Goal: Book appointment/travel/reservation

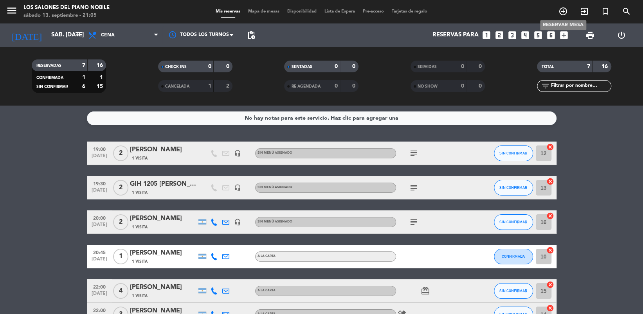
click at [566, 8] on icon "add_circle_outline" at bounding box center [563, 11] width 9 height 9
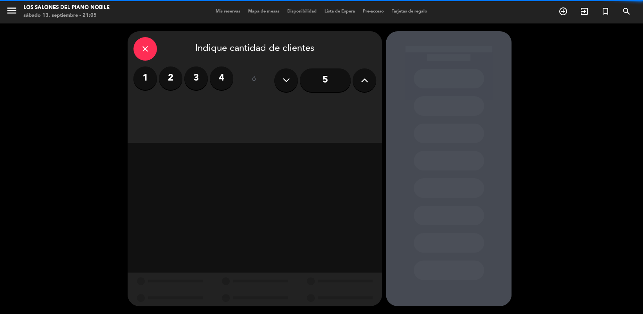
click at [198, 79] on label "3" at bounding box center [195, 78] width 23 height 23
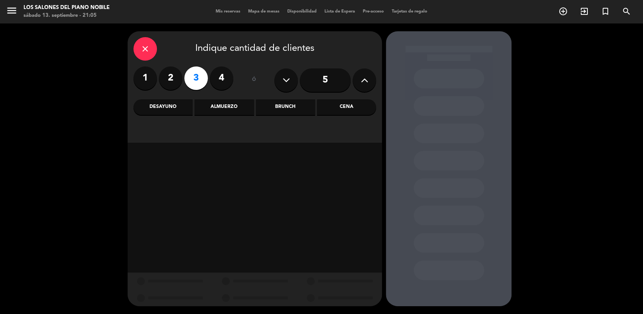
click at [296, 112] on div "Brunch" at bounding box center [285, 107] width 59 height 16
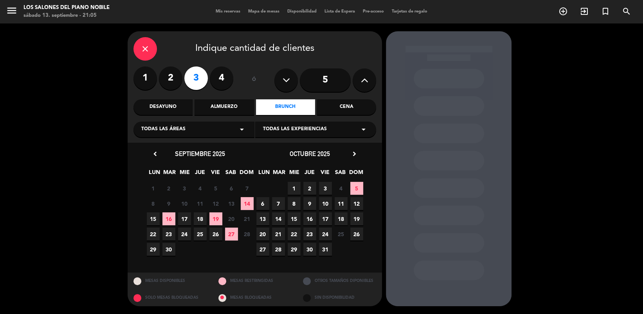
click at [247, 204] on span "14" at bounding box center [247, 203] width 13 height 13
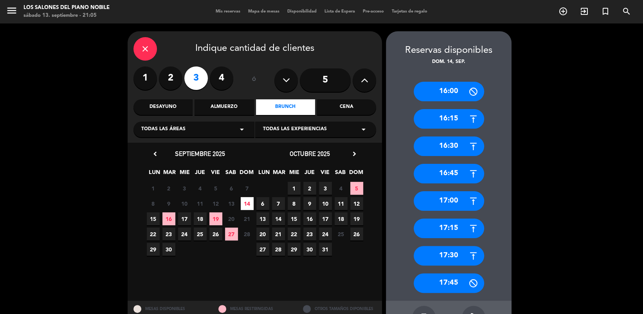
click at [442, 96] on div "16:00" at bounding box center [449, 92] width 70 height 20
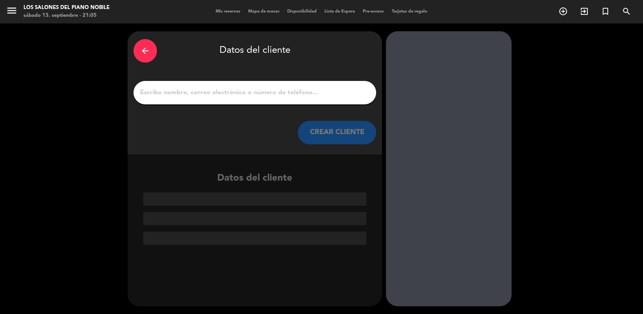
click at [288, 96] on input "1" at bounding box center [254, 92] width 231 height 11
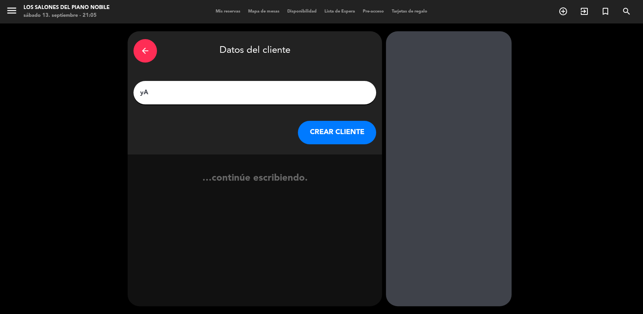
type input "y"
type input "[PERSON_NAME]"
click at [322, 126] on button "CREAR CLIENTE" at bounding box center [337, 132] width 78 height 23
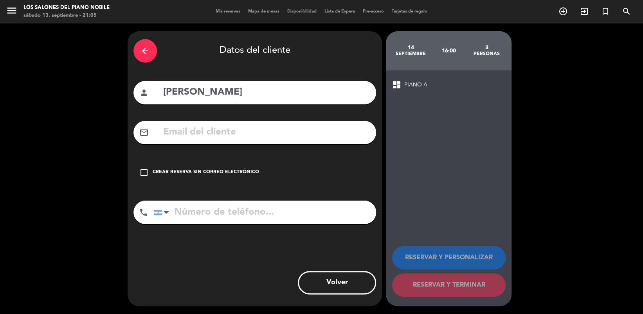
click at [245, 171] on div "Crear reserva sin correo electrónico" at bounding box center [206, 173] width 107 height 8
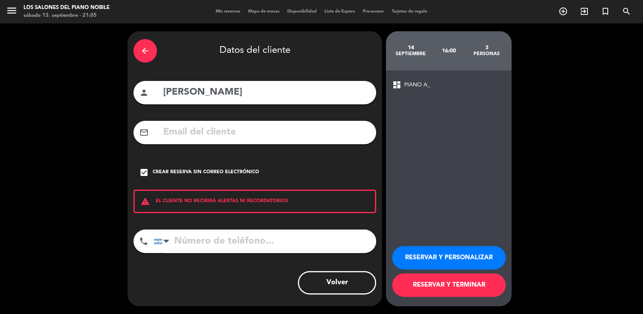
click at [444, 257] on button "RESERVAR Y PERSONALIZAR" at bounding box center [449, 257] width 114 height 23
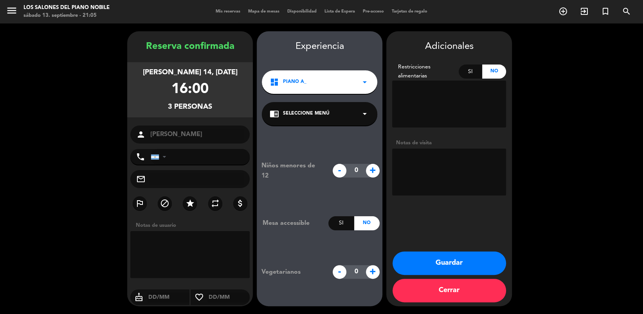
click at [455, 173] on textarea at bounding box center [449, 172] width 114 height 47
type textarea "Pedida por LL"
click at [405, 215] on div "Adicionales Restricciones alimentarias Si No Notas de visita Guardar Cerrar" at bounding box center [450, 168] width 126 height 275
click at [413, 265] on button "Guardar" at bounding box center [450, 263] width 114 height 23
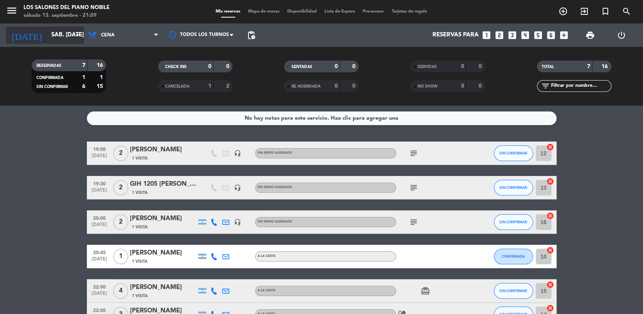
click at [70, 35] on input "sáb. [DATE]" at bounding box center [85, 35] width 77 height 15
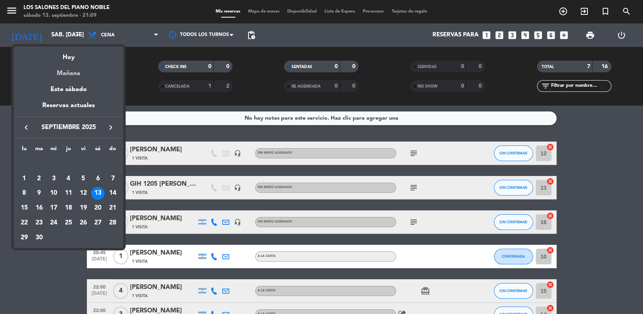
click at [79, 66] on div "Mañana" at bounding box center [69, 71] width 110 height 16
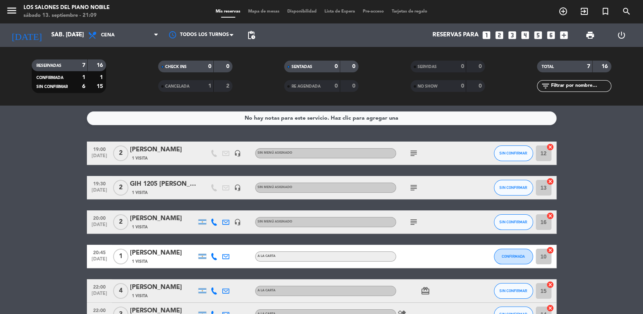
type input "dom. [DATE]"
click at [99, 42] on span "Cena" at bounding box center [123, 35] width 78 height 17
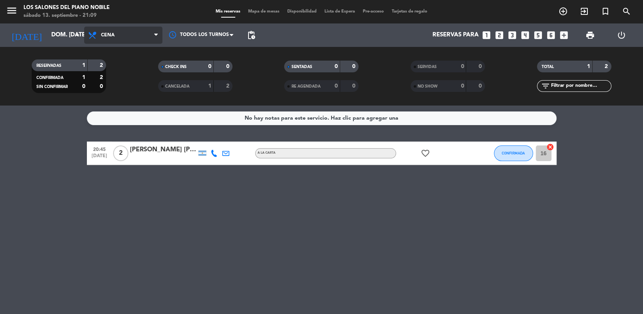
click at [117, 32] on span "Cena" at bounding box center [123, 35] width 78 height 17
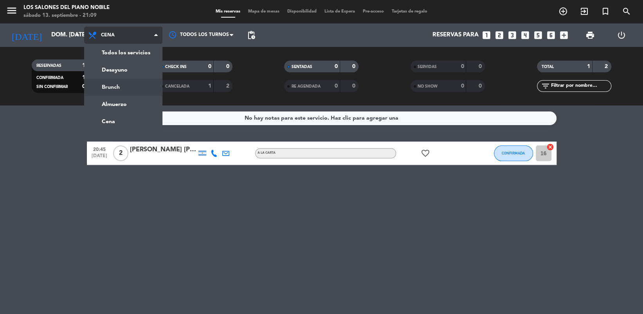
click at [110, 85] on div "menu Los Salones del Piano [PERSON_NAME] sábado 13. septiembre - 21:09 Mis rese…" at bounding box center [321, 53] width 643 height 106
click at [110, 85] on filter-checkbox "RESERVADAS 1 2 CONFIRMADA 1 2 SIN CONFIRMAR 0 0" at bounding box center [69, 77] width 126 height 34
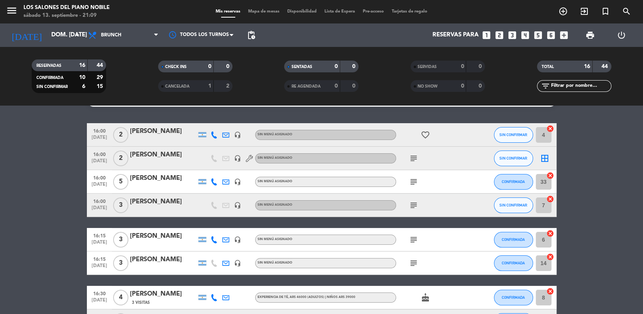
scroll to position [21, 0]
